Goal: Find specific page/section: Find specific page/section

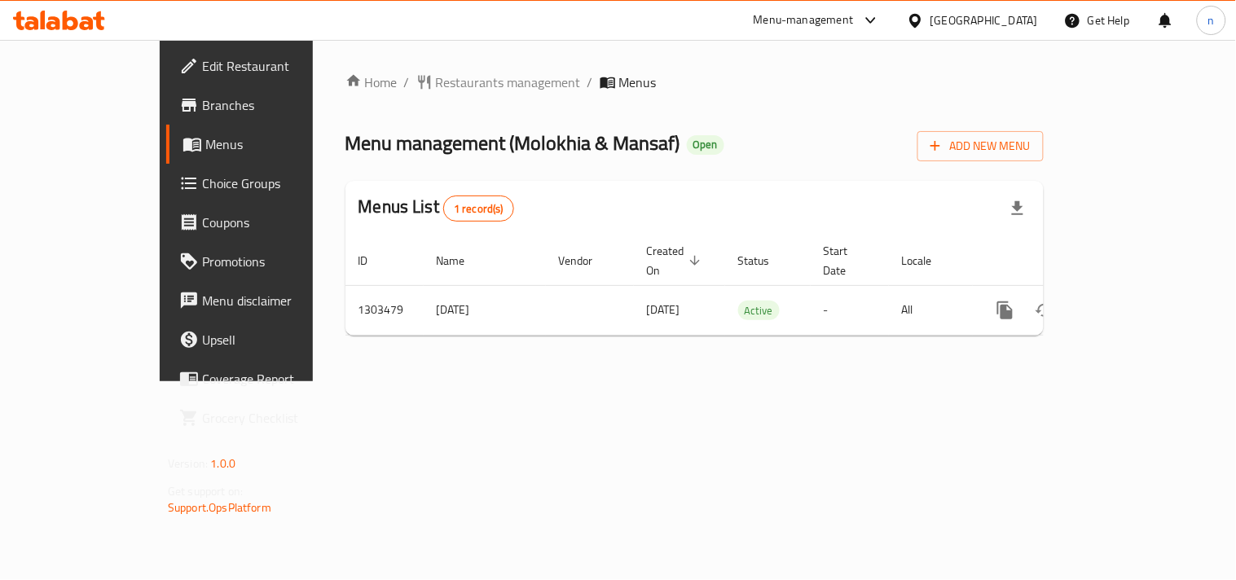
click at [919, 20] on icon at bounding box center [915, 20] width 17 height 17
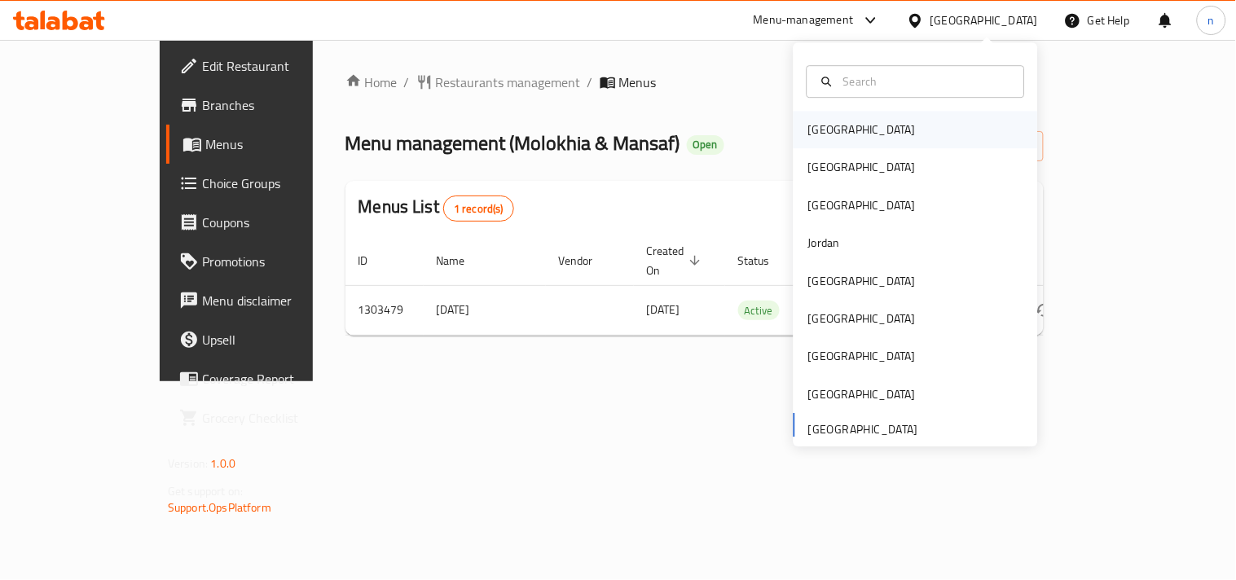
click at [817, 126] on div "[GEOGRAPHIC_DATA]" at bounding box center [862, 130] width 108 height 18
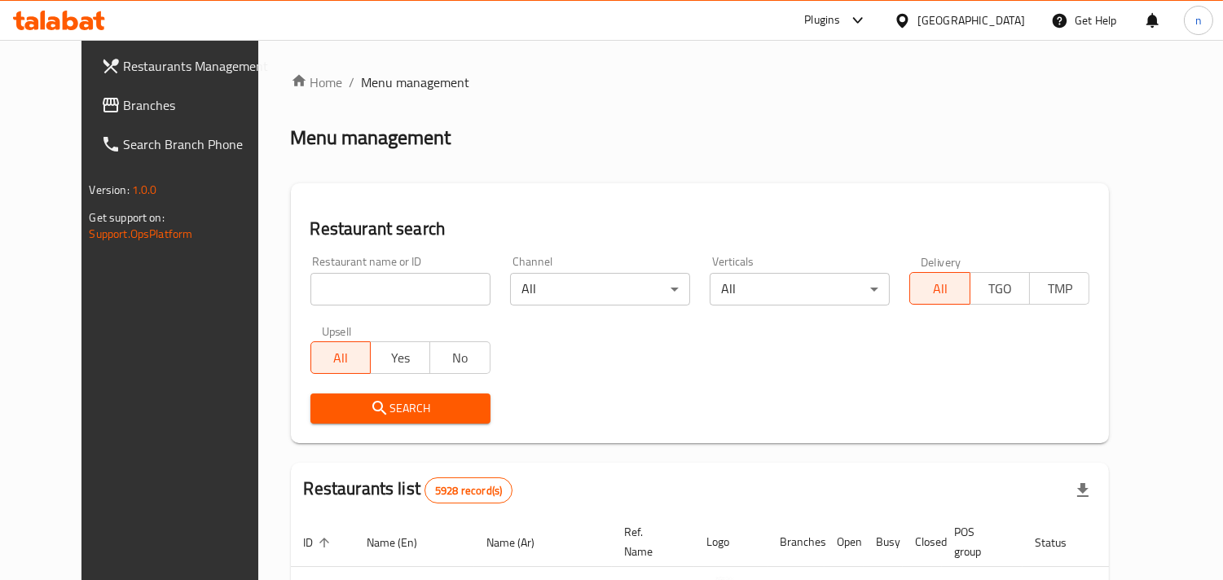
click at [124, 112] on span "Branches" at bounding box center [198, 105] width 149 height 20
